Goal: Information Seeking & Learning: Check status

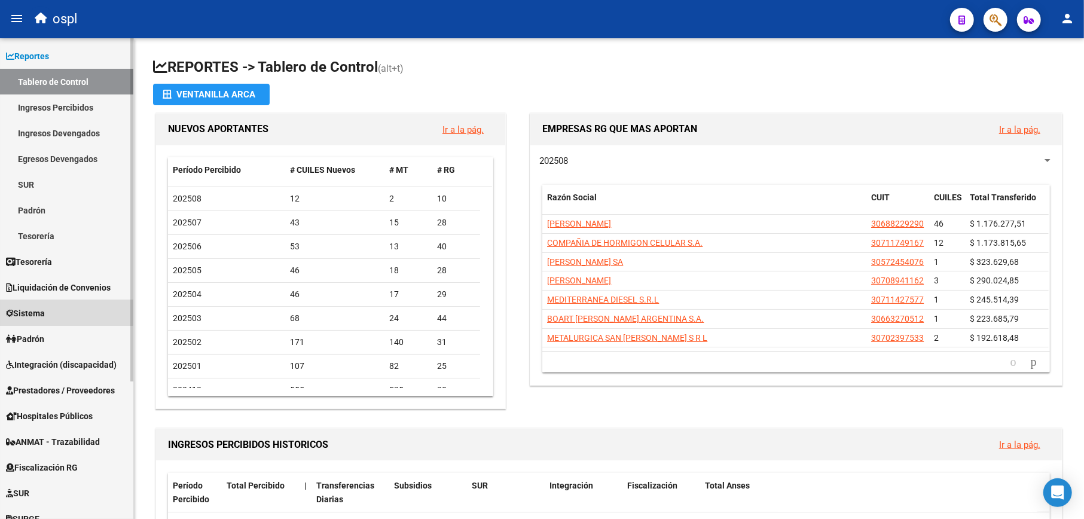
click at [60, 298] on mat-nav-list "Firma Express Reportes Tablero de Control Ingresos Percibidos Análisis de todos…" at bounding box center [66, 374] width 133 height 673
click at [63, 282] on span "Liquidación de Convenios" at bounding box center [58, 287] width 105 height 13
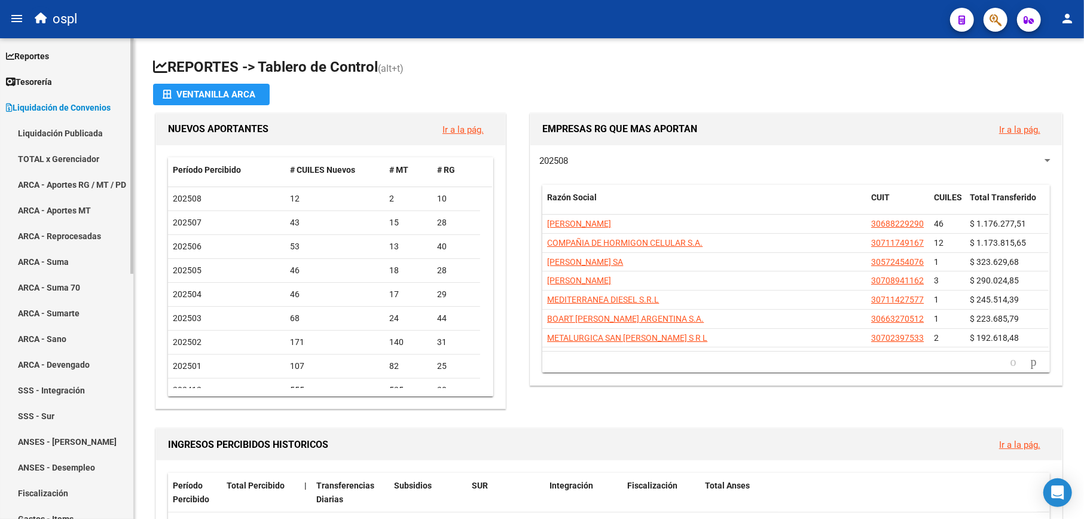
click at [77, 159] on link "TOTAL x Gerenciador" at bounding box center [66, 159] width 133 height 26
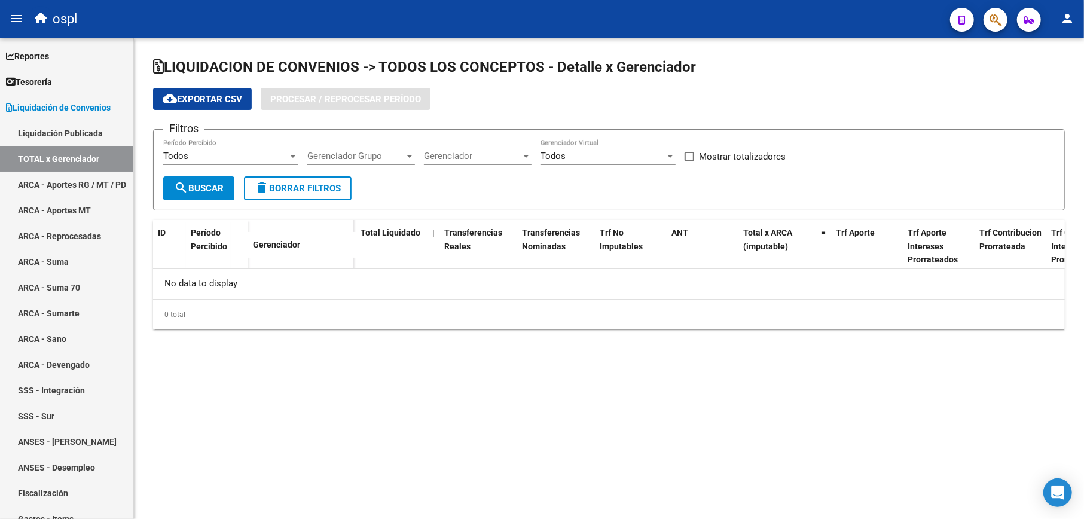
checkbox input "true"
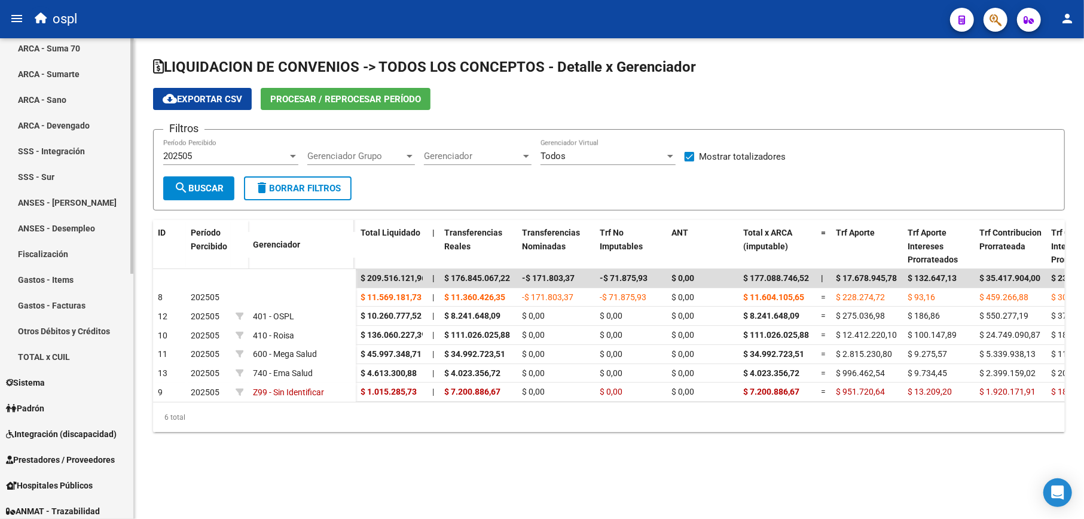
scroll to position [398, 0]
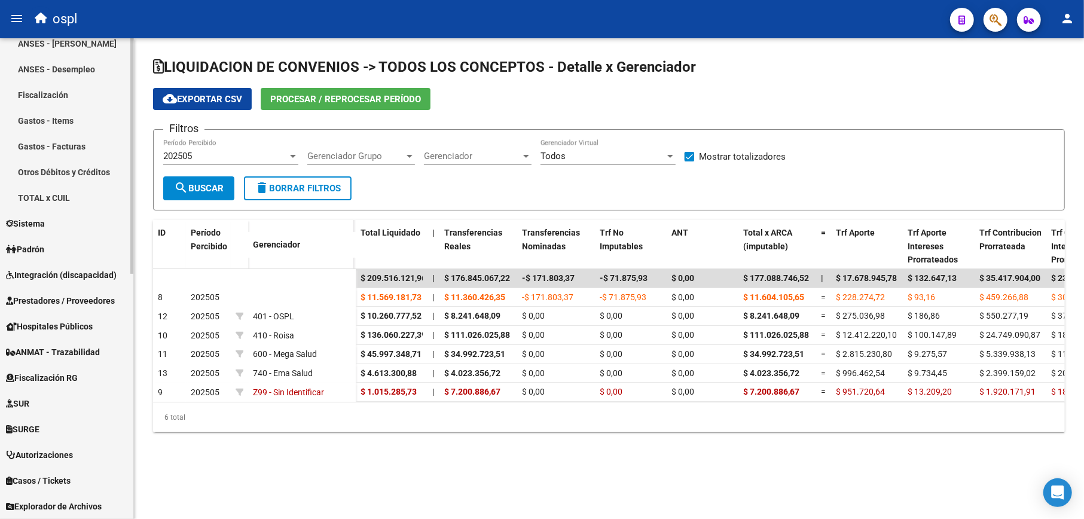
click at [59, 218] on link "Sistema" at bounding box center [66, 224] width 133 height 26
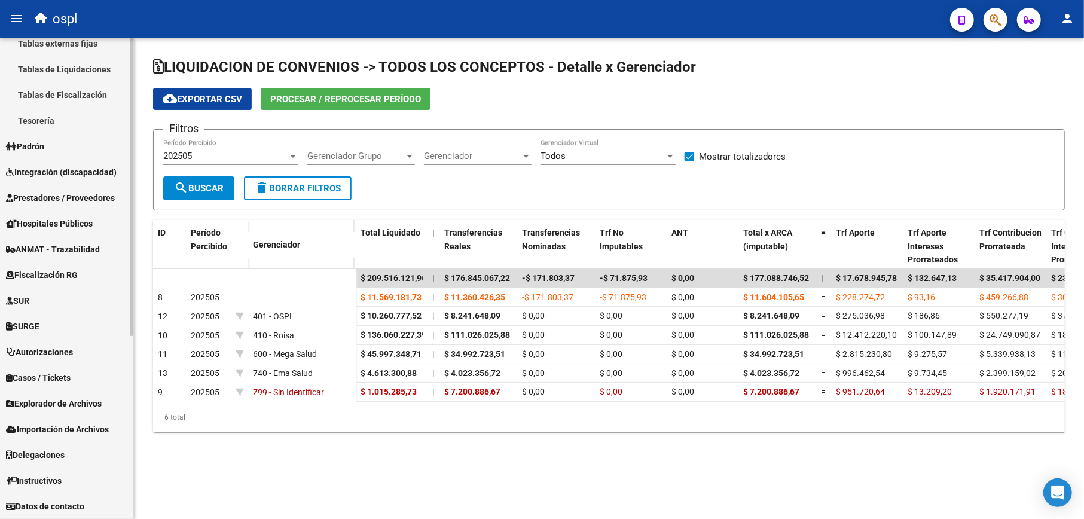
scroll to position [295, 0]
click at [60, 144] on link "Padrón" at bounding box center [66, 147] width 133 height 26
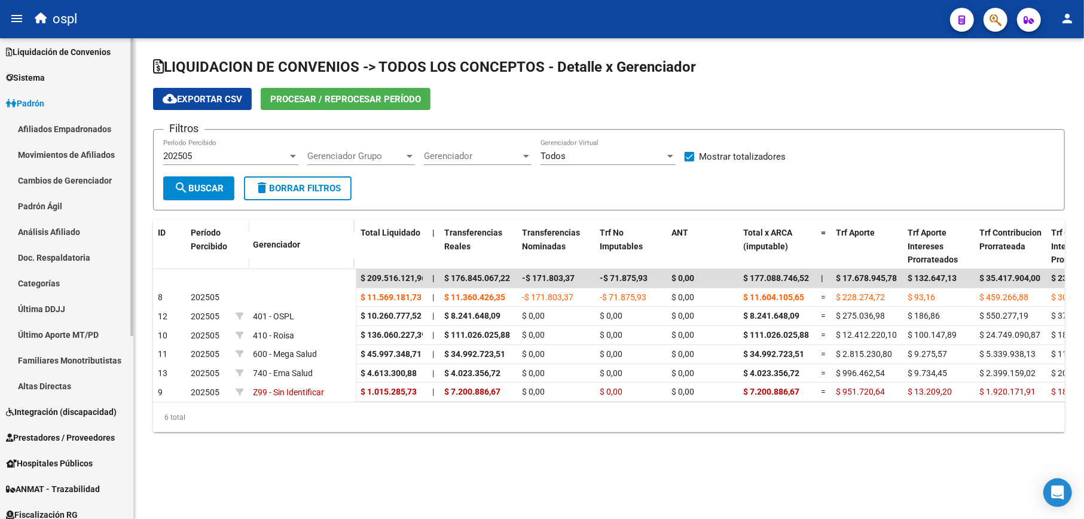
click at [74, 123] on link "Afiliados Empadronados" at bounding box center [66, 129] width 133 height 26
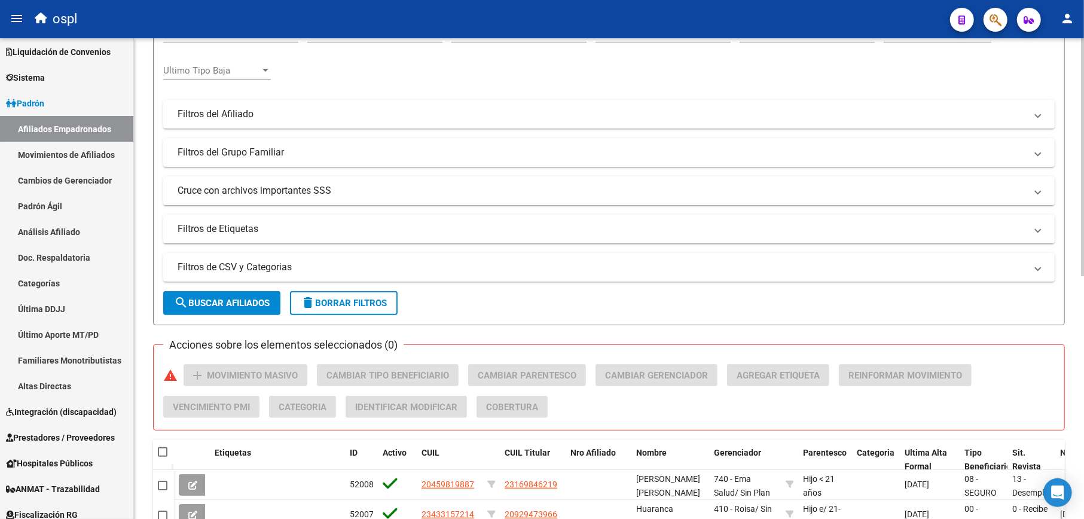
scroll to position [319, 0]
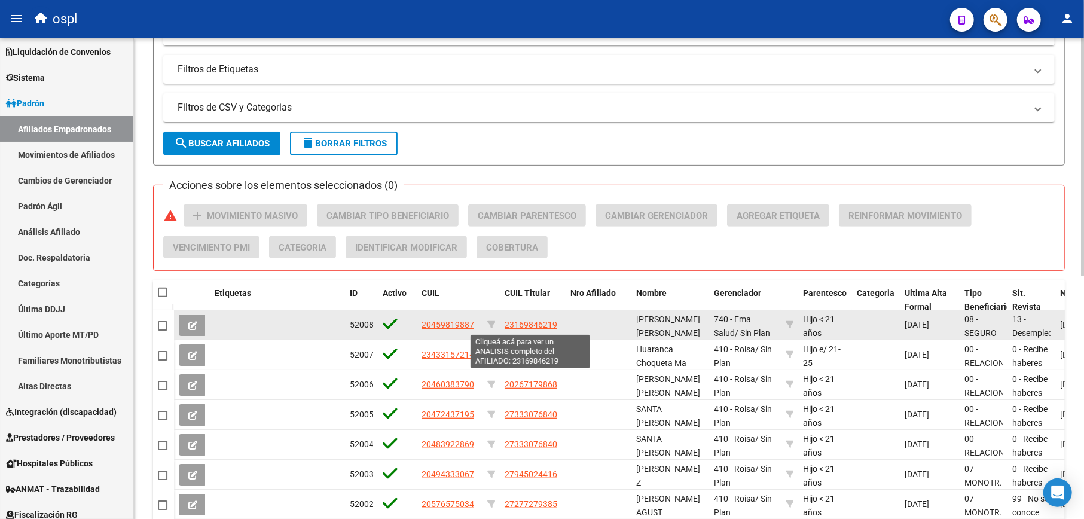
click at [508, 325] on span "23169846219" at bounding box center [531, 325] width 53 height 10
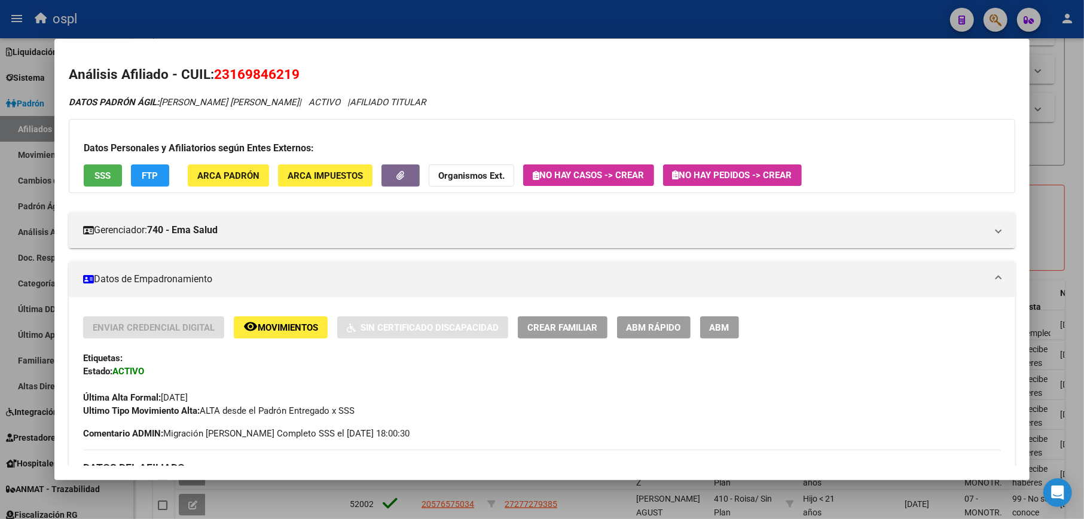
click at [337, 181] on span "ARCA Impuestos" at bounding box center [325, 175] width 75 height 11
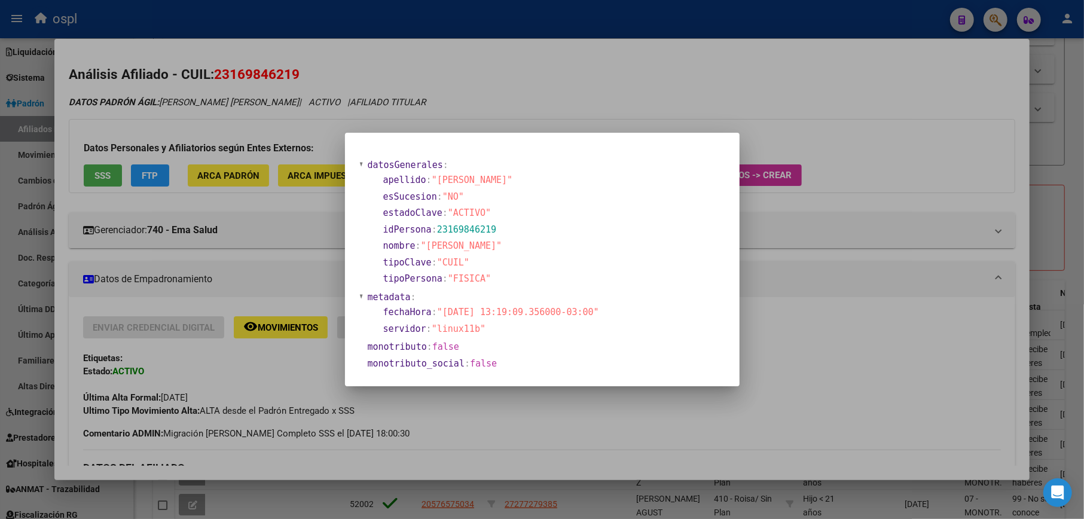
click at [821, 257] on div at bounding box center [542, 259] width 1084 height 519
